Goal: Task Accomplishment & Management: Complete application form

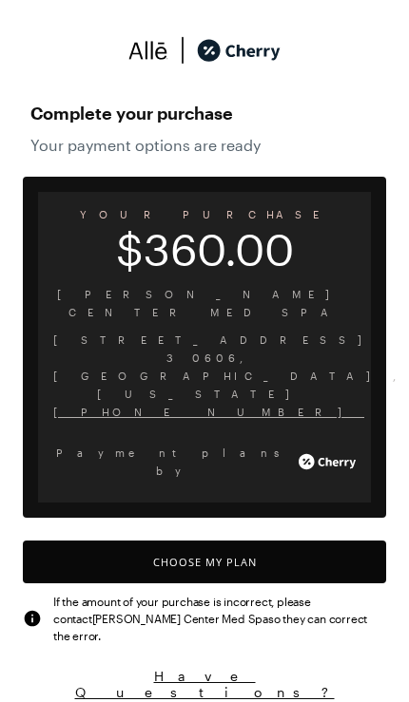
scroll to position [1591, 0]
click at [279, 541] on button "Choose My Plan" at bounding box center [204, 562] width 363 height 43
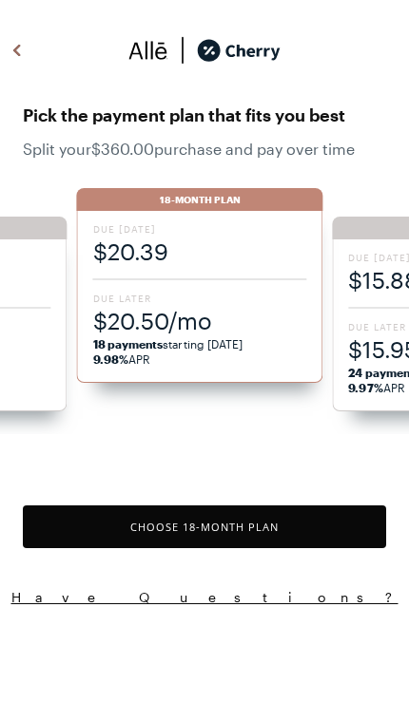
click at [248, 313] on span "$20.50/mo" at bounding box center [200, 320] width 214 height 31
click at [270, 526] on button "Choose 18 -Month Plan" at bounding box center [204, 527] width 363 height 43
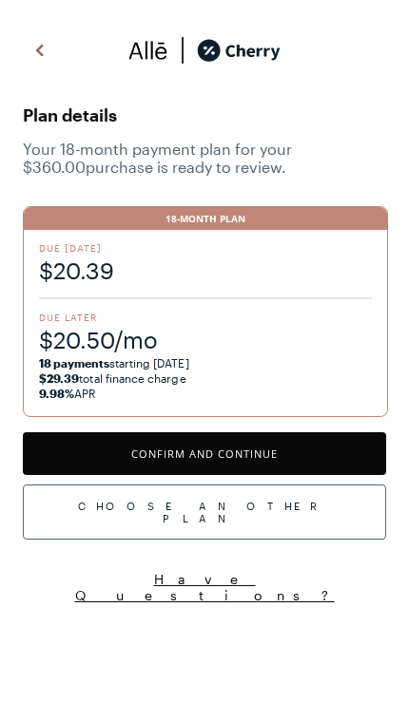
click at [291, 453] on button "Confirm and Continue" at bounding box center [204, 453] width 363 height 43
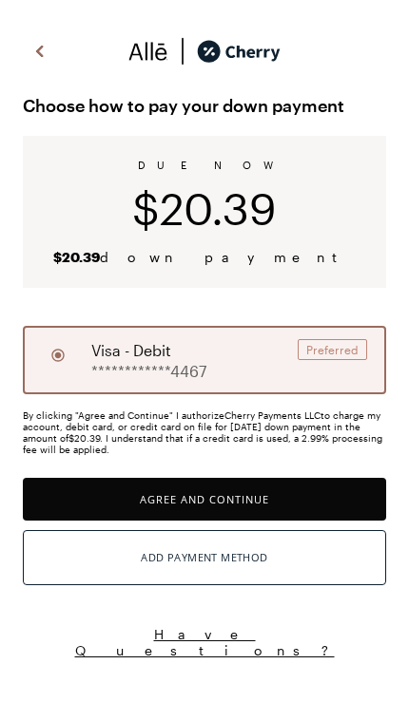
click at [299, 494] on button "Agree and Continue" at bounding box center [204, 499] width 363 height 43
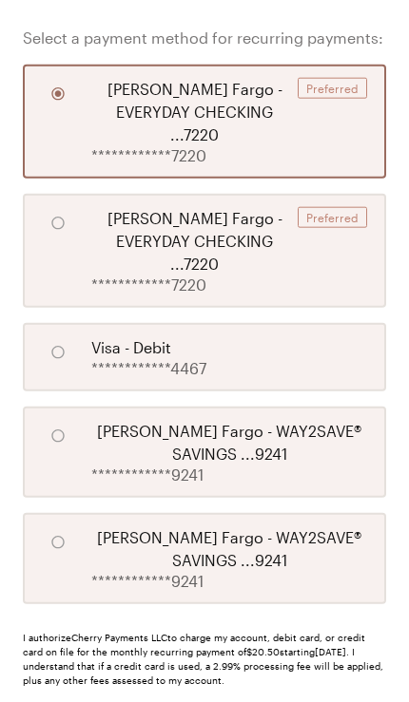
scroll to position [363, 0]
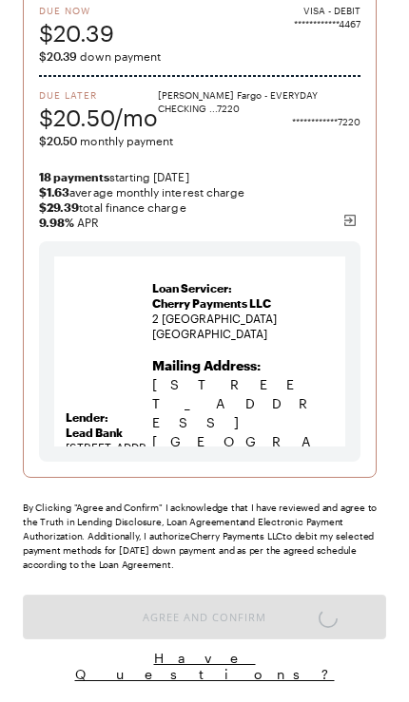
scroll to position [126, 0]
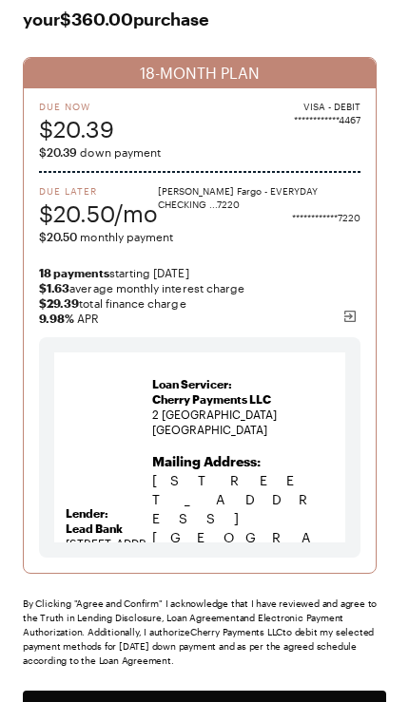
click at [330, 701] on button "Agree and Confirm" at bounding box center [204, 712] width 363 height 43
